Goal: Task Accomplishment & Management: Use online tool/utility

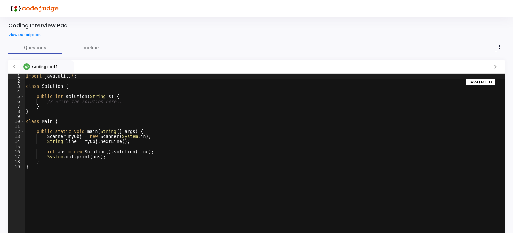
scroll to position [22, 0]
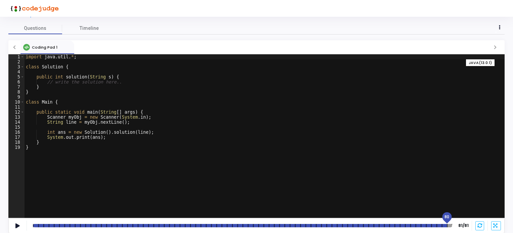
drag, startPoint x: 454, startPoint y: 226, endPoint x: 448, endPoint y: 226, distance: 6.0
click at [448, 226] on div "80" at bounding box center [242, 225] width 419 height 3
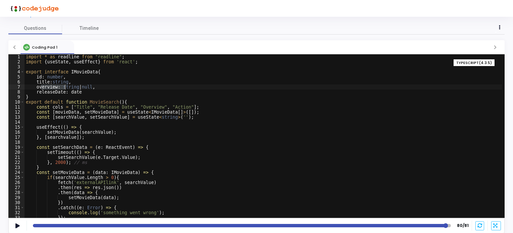
drag, startPoint x: 40, startPoint y: 87, endPoint x: 65, endPoint y: 89, distance: 24.9
click at [65, 89] on div "import * as readline from "readline" ; import { useState , useEffect } from 're…" at bounding box center [263, 141] width 477 height 174
drag, startPoint x: 52, startPoint y: 92, endPoint x: 74, endPoint y: 94, distance: 21.9
click at [74, 94] on div "import * as readline from "readline" ; import { useState , useEffect } from 're…" at bounding box center [263, 141] width 477 height 174
drag, startPoint x: 54, startPoint y: 107, endPoint x: 180, endPoint y: 107, distance: 125.9
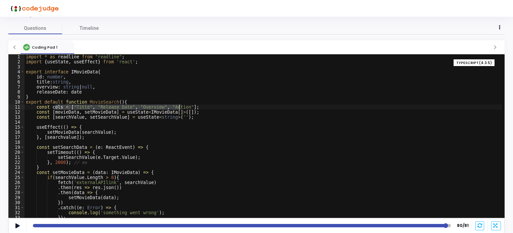
click at [180, 107] on div "import * as readline from "readline" ; import { useState , useEffect } from 're…" at bounding box center [263, 141] width 477 height 174
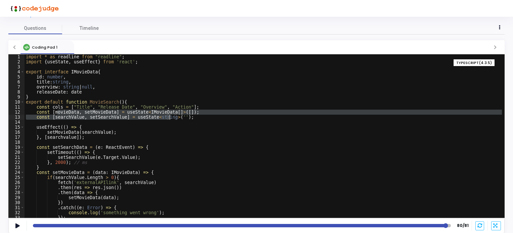
drag, startPoint x: 58, startPoint y: 112, endPoint x: 171, endPoint y: 114, distance: 112.2
click at [171, 114] on div "import * as readline from "readline" ; import { useState , useEffect } from 're…" at bounding box center [263, 141] width 477 height 174
type textarea "const [movieData, setMovieData] = useState<IMovieData[]>([]); const [searchValu…"
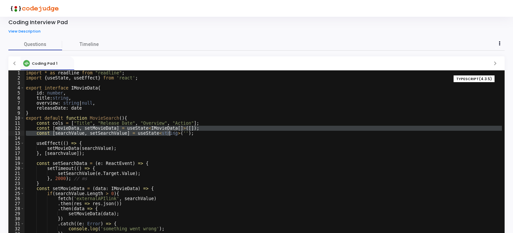
scroll to position [0, 0]
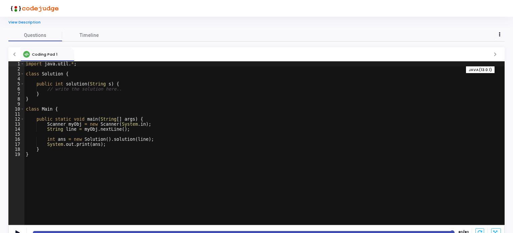
scroll to position [22, 0]
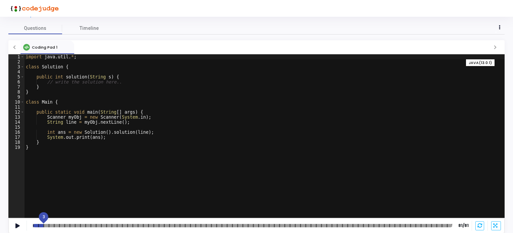
click at [43, 227] on div "3" at bounding box center [242, 225] width 419 height 3
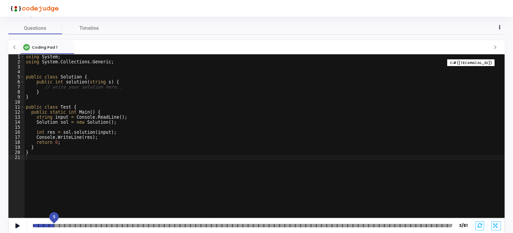
click at [53, 226] on div at bounding box center [242, 225] width 419 height 3
click at [61, 226] on div at bounding box center [242, 225] width 419 height 3
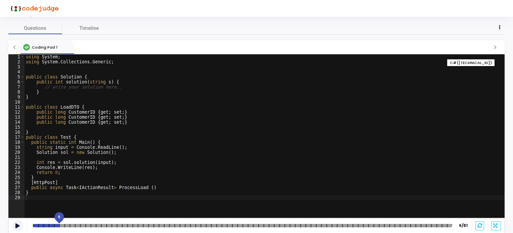
click at [18, 225] on icon at bounding box center [17, 226] width 4 height 4
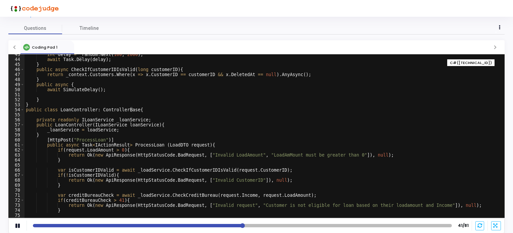
scroll to position [234, 0]
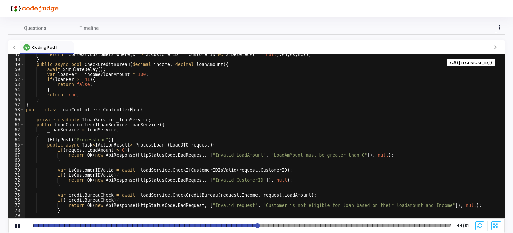
click at [300, 226] on div at bounding box center [242, 225] width 418 height 3
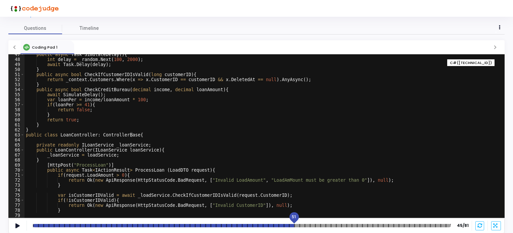
drag, startPoint x: 264, startPoint y: 218, endPoint x: 294, endPoint y: 220, distance: 29.6
click at [294, 220] on div "51" at bounding box center [293, 217] width 13 height 13
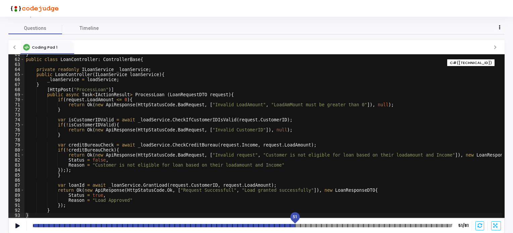
scroll to position [304, 0]
click at [334, 226] on div at bounding box center [242, 225] width 419 height 3
click at [395, 225] on div at bounding box center [242, 225] width 418 height 3
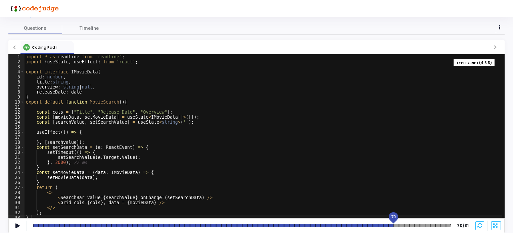
scroll to position [2, 0]
